Goal: Task Accomplishment & Management: Use online tool/utility

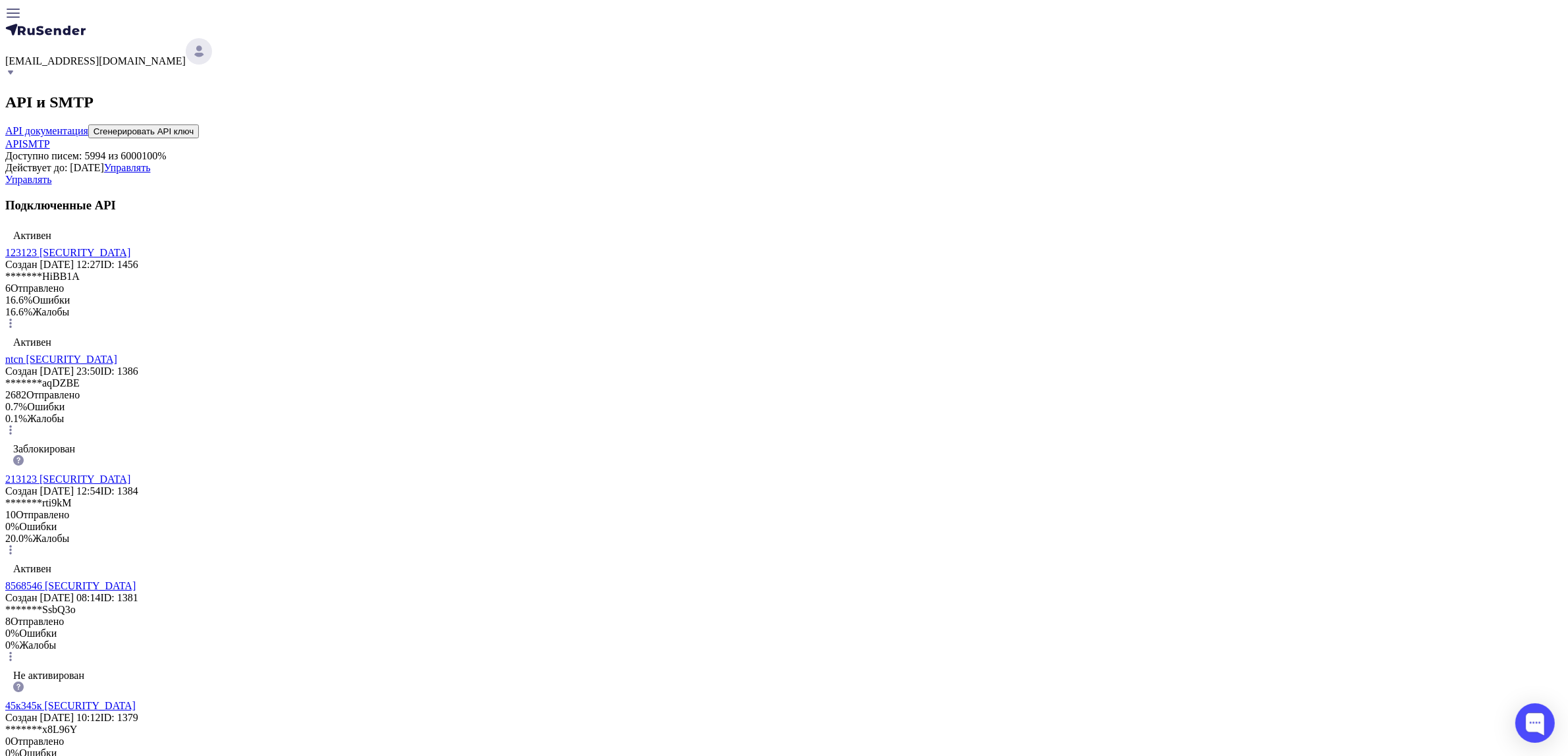
click at [130, 258] on link "123123 [SECURITY_DATA]" at bounding box center [68, 253] width 126 height 12
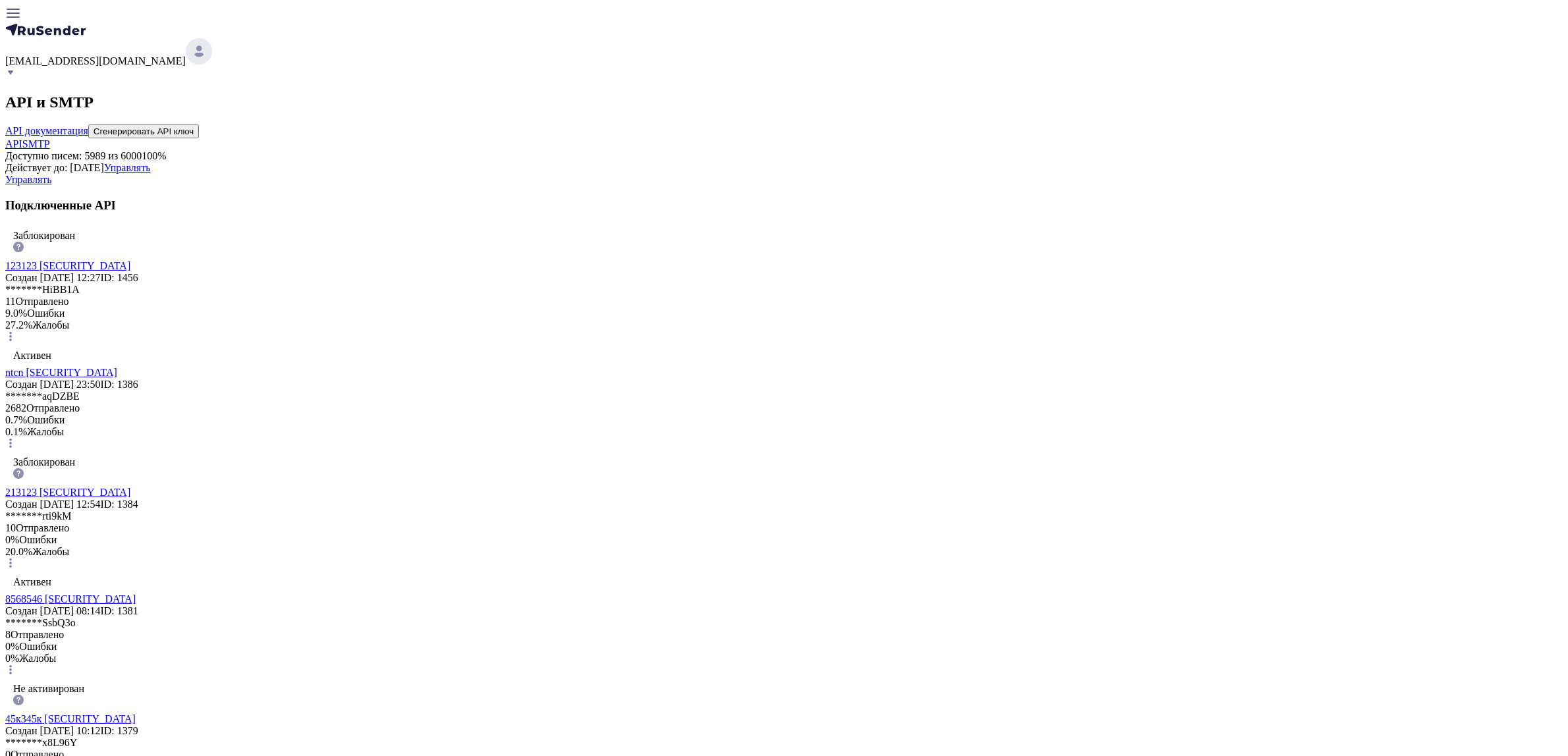
click at [50, 138] on span "SMTP" at bounding box center [36, 144] width 28 height 12
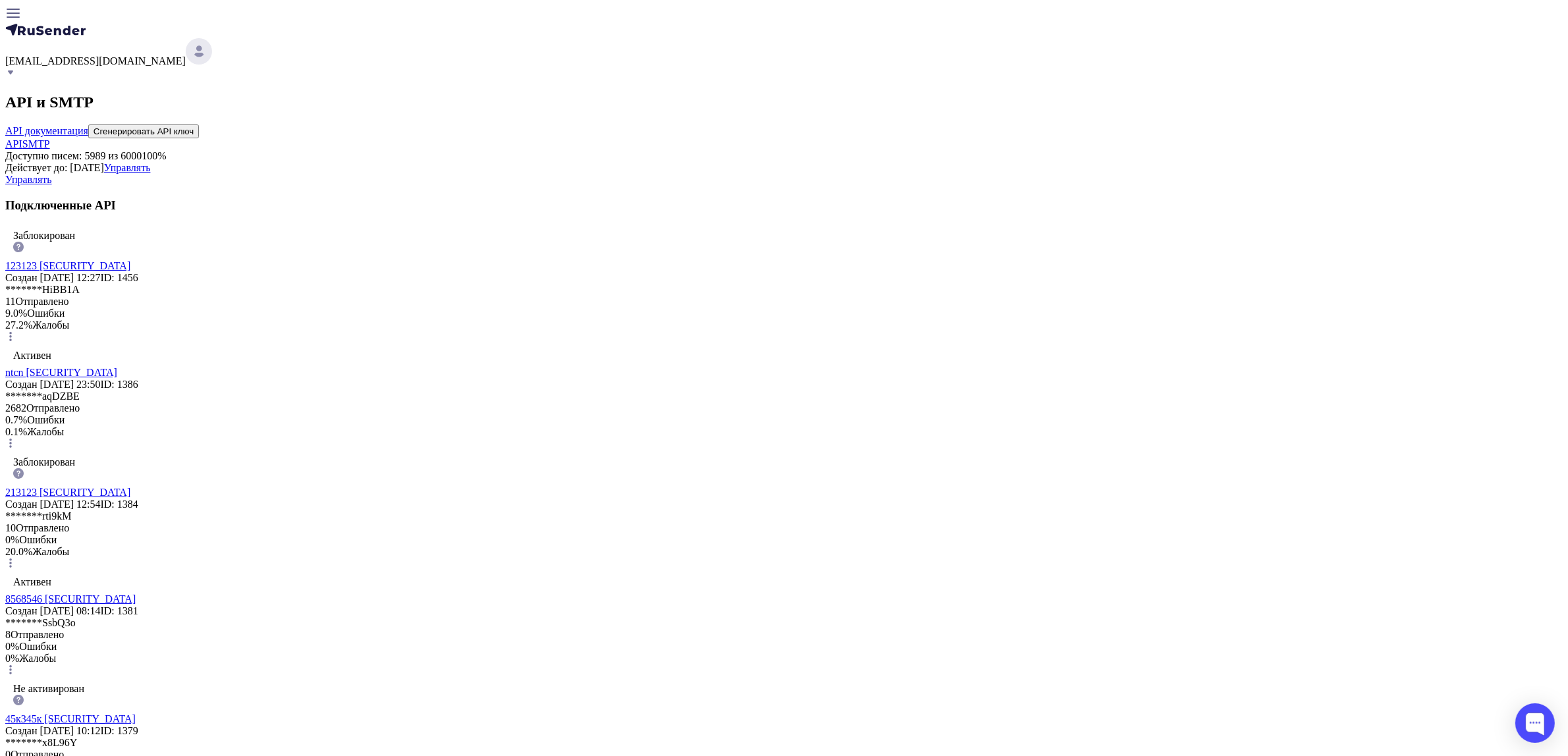
click at [50, 138] on span "SMTP" at bounding box center [36, 144] width 28 height 12
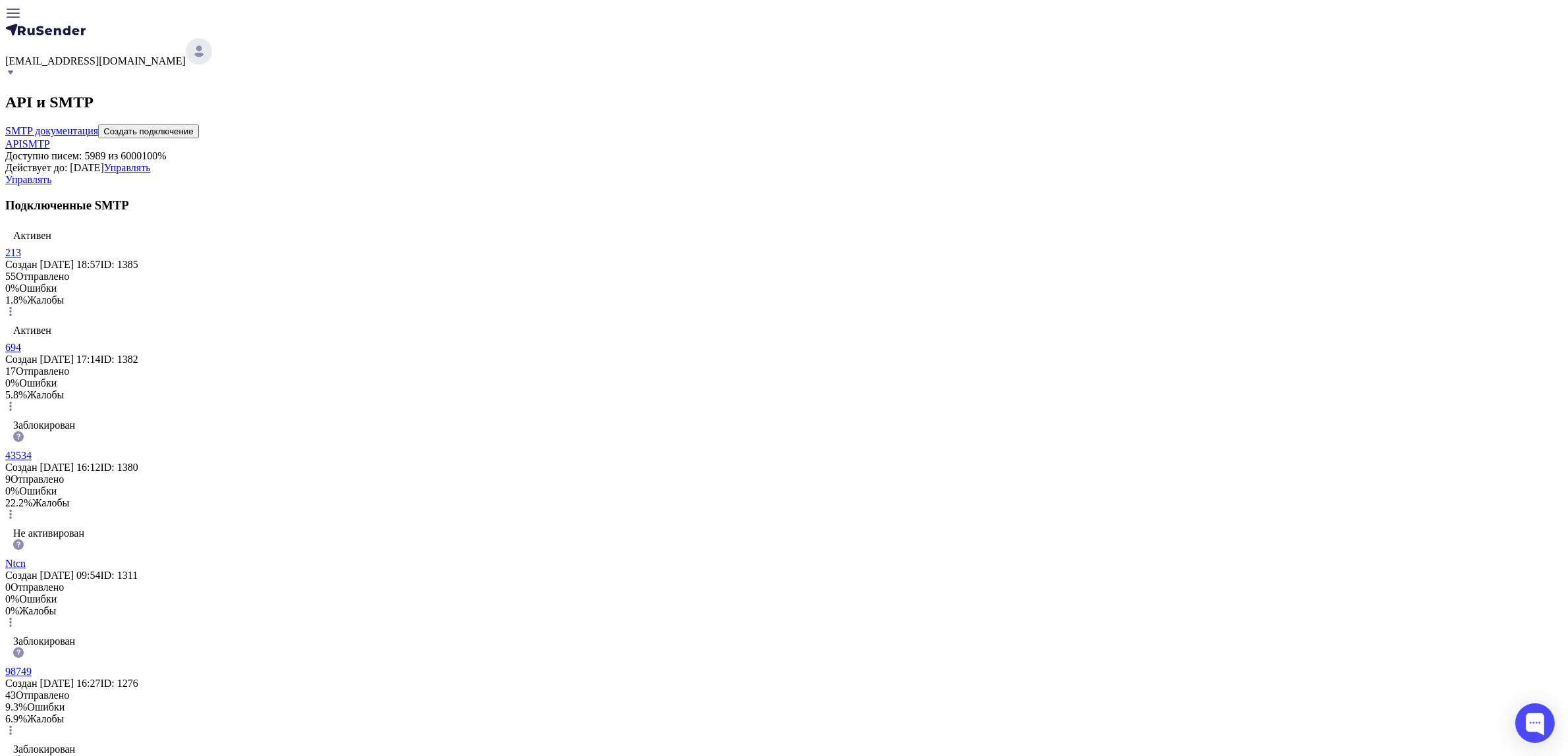
click at [199, 125] on button "Создать подключение" at bounding box center [149, 131] width 100 height 14
type input "123"
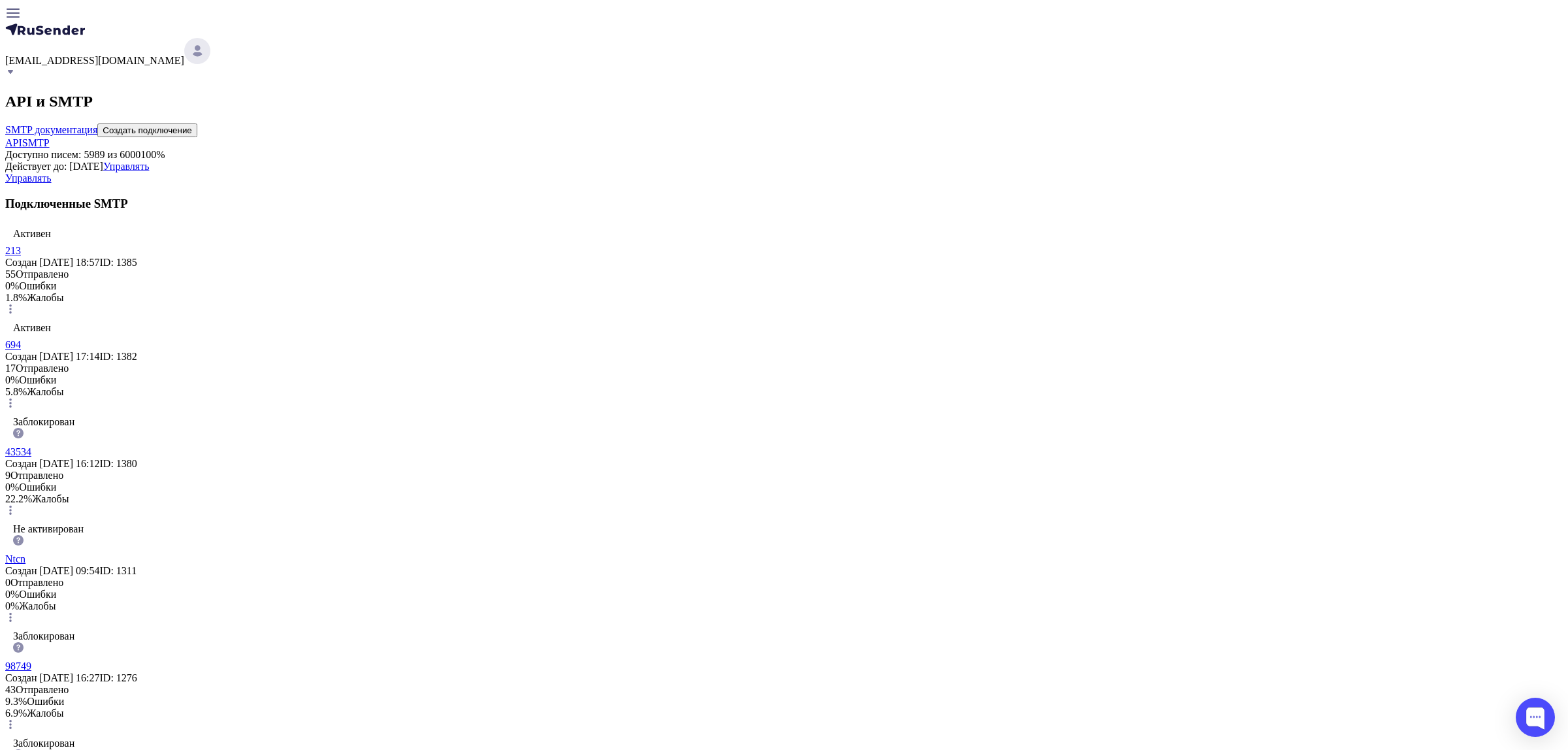
click at [548, 330] on div "Не активирован 123 Создан 08.09.2025, 16:00 ID: 1459 0 Отправлено 0% Ошибки 0% …" at bounding box center [777, 277] width 1545 height 107
click at [21, 269] on link "123" at bounding box center [12, 263] width 15 height 11
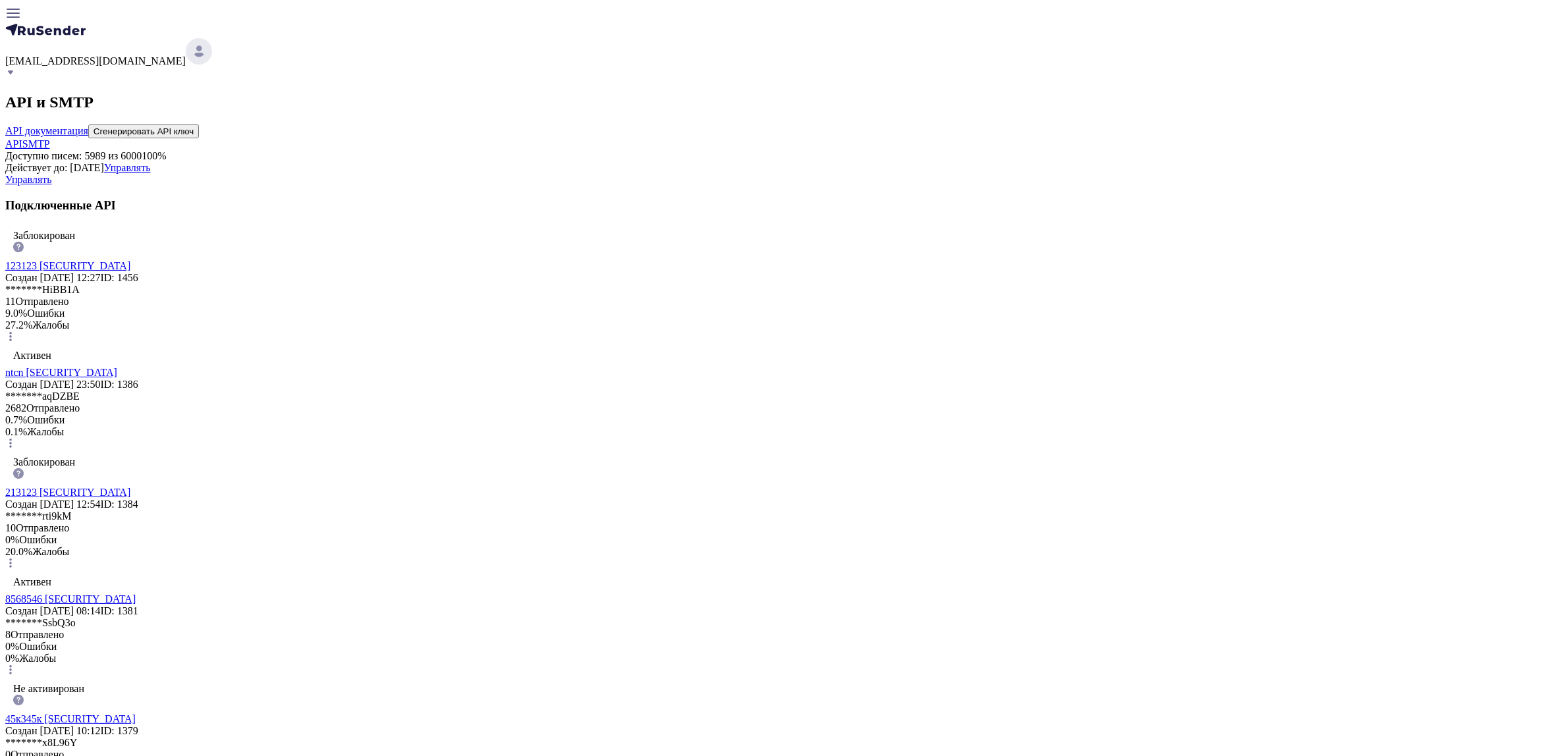
click at [706, 113] on div "API и SMTP API документация Сгенерировать API ключ API SMTP Доступно писем: 598…" at bounding box center [783, 745] width 1557 height 1303
click at [705, 123] on div "API и SMTP API документация Сгенерировать API ключ API SMTP Доступно писем: 598…" at bounding box center [783, 745] width 1557 height 1303
click at [50, 138] on span "SMTP" at bounding box center [36, 144] width 28 height 12
